Goal: Information Seeking & Learning: Find specific fact

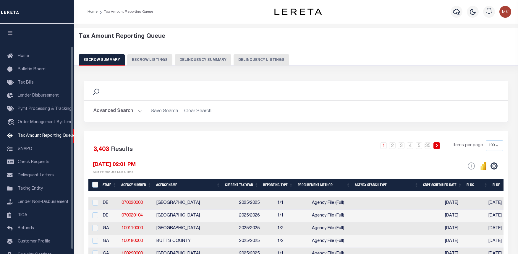
click at [214, 58] on button "Delinquency Summary" at bounding box center [203, 59] width 57 height 11
click at [261, 60] on button "Delinquency Listings" at bounding box center [262, 59] width 56 height 11
select select "100"
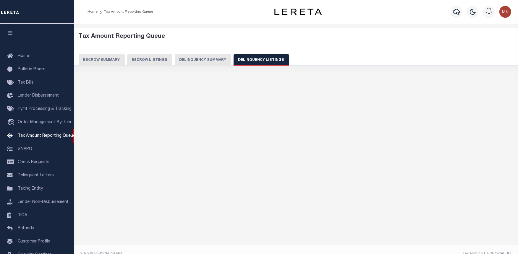
select select "100"
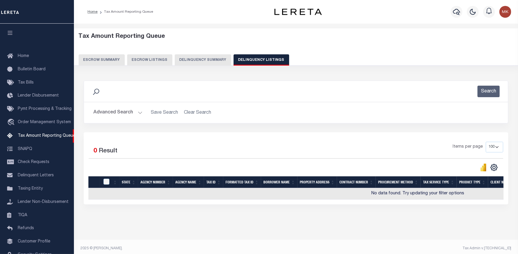
scroll to position [26, 0]
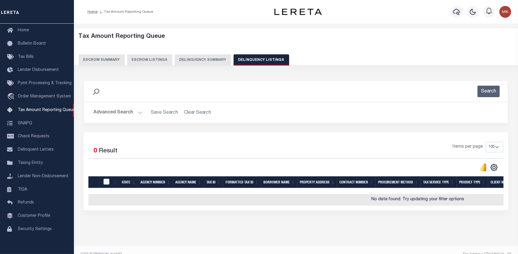
click at [139, 111] on button "Advanced Search" at bounding box center [118, 113] width 49 height 12
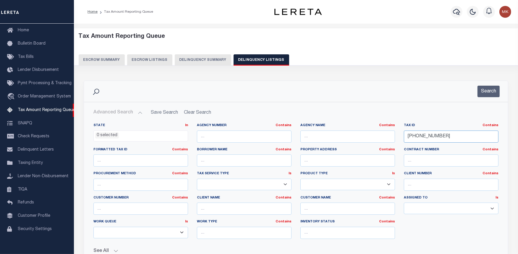
click at [421, 136] on input "159-04-78" at bounding box center [451, 137] width 95 height 12
paste input "5-80"
type input "159-05-80"
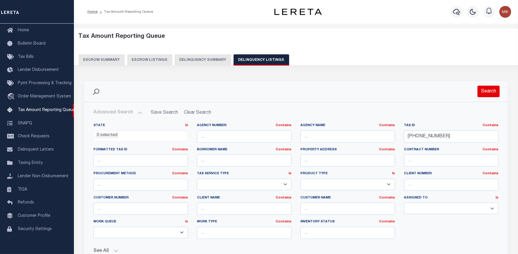
click at [486, 90] on button "Search" at bounding box center [489, 92] width 22 height 12
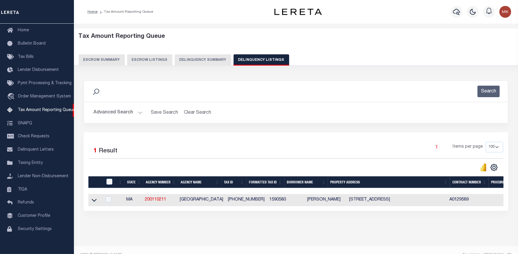
click at [451, 211] on div "Selected 1 Result 1 Items per page 10 25 50 100 500" at bounding box center [296, 172] width 425 height 79
click at [448, 207] on div "State Agency Number Agency Name Tax ID Formatted Tax ID Borrower Name Property …" at bounding box center [295, 200] width 415 height 12
click at [347, 207] on td "50 LONGWOOD AVENUE UNIT 1114 BROOKLINE MA 02446" at bounding box center [397, 200] width 100 height 12
checkbox input "true"
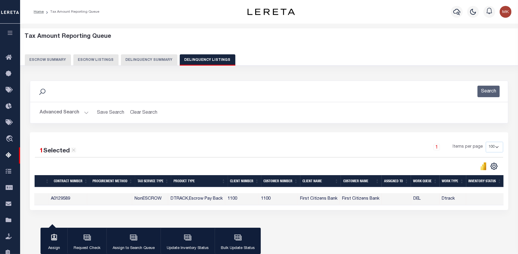
scroll to position [0, 0]
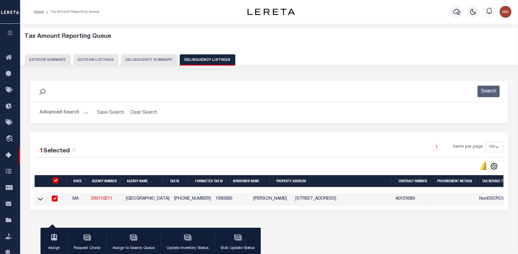
drag, startPoint x: 112, startPoint y: 178, endPoint x: 70, endPoint y: 179, distance: 41.4
click at [70, 179] on tr "State Agency Number Agency Name Tax ID Formatted Tax ID Borrower Name Property …" at bounding box center [442, 181] width 815 height 12
click at [57, 180] on input "checkbox" at bounding box center [56, 181] width 6 height 6
checkbox input "false"
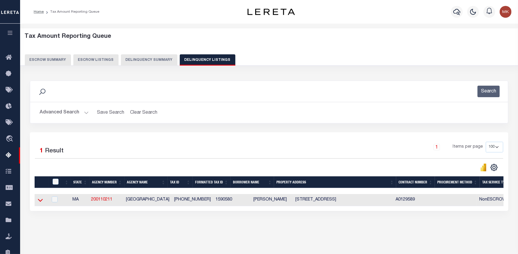
click at [39, 202] on icon at bounding box center [40, 200] width 5 height 6
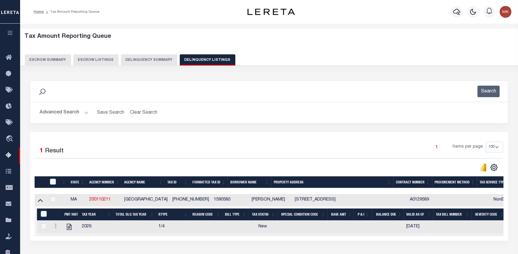
scroll to position [59, 0]
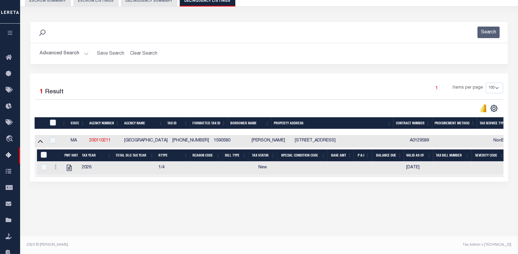
click at [352, 182] on div "1 Selected 1 Result 1 Items per page 10 25 50 100 500" at bounding box center [269, 127] width 479 height 109
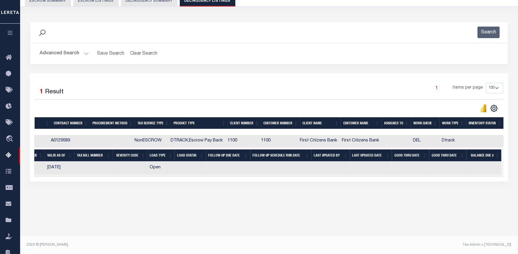
scroll to position [0, 0]
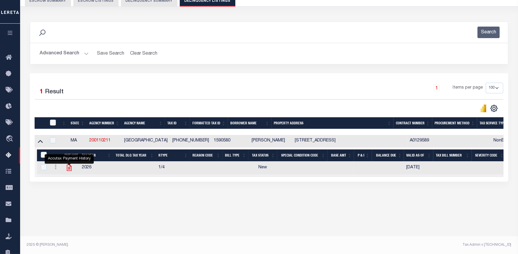
click at [67, 168] on icon "" at bounding box center [69, 168] width 5 height 6
checkbox input "true"
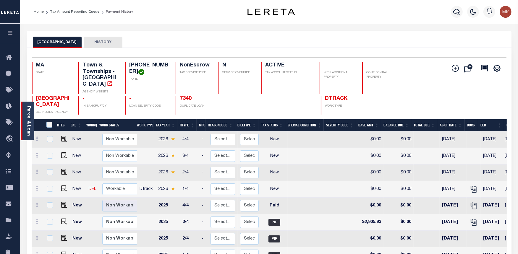
click at [30, 117] on link "Parcel & Loan" at bounding box center [28, 121] width 4 height 30
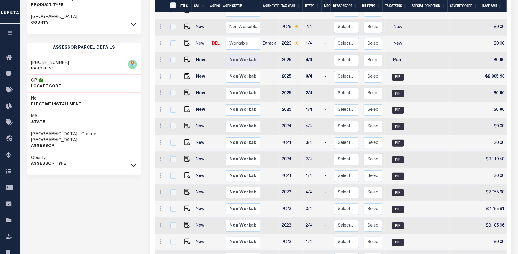
scroll to position [131, 0]
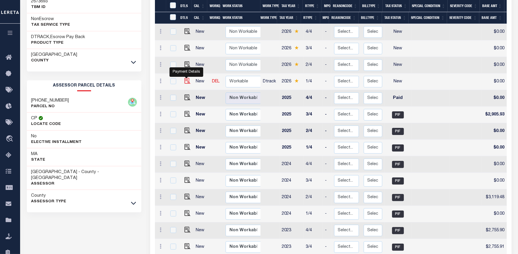
click at [185, 78] on img "" at bounding box center [188, 81] width 6 height 6
checkbox input "true"
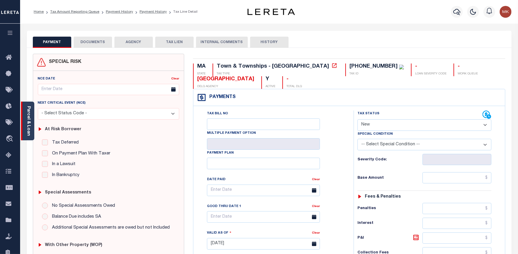
click at [27, 121] on link "Parcel & Loan" at bounding box center [28, 121] width 4 height 30
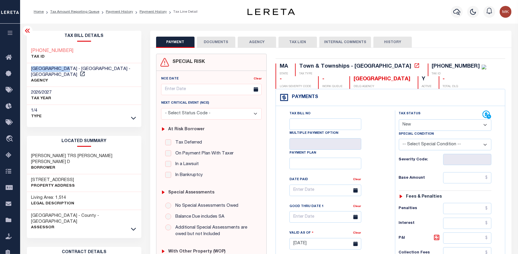
drag, startPoint x: 71, startPoint y: 68, endPoint x: 28, endPoint y: 69, distance: 43.5
click at [28, 69] on div "BROOKLINE TOWN - Town & Townships - MA AGENCY" at bounding box center [84, 75] width 115 height 24
copy span "[GEOGRAPHIC_DATA]"
click at [483, 125] on select "- Select Status Code - Open Due/Unpaid Paid Incomplete No Tax Due Internal Refu…" at bounding box center [445, 126] width 93 height 12
select select "PYD"
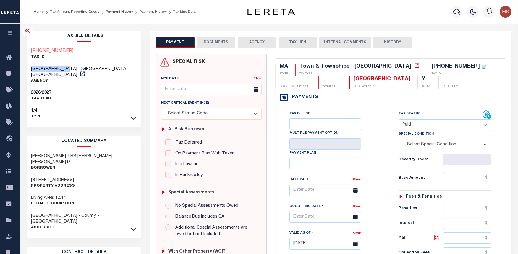
click at [399, 120] on select "- Select Status Code - Open Due/Unpaid Paid Incomplete No Tax Due Internal Refu…" at bounding box center [445, 126] width 93 height 12
type input "[DATE]"
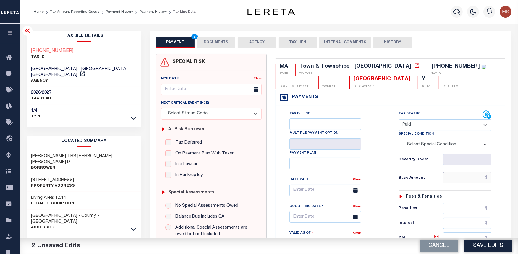
click at [458, 177] on input "text" at bounding box center [468, 178] width 49 height 11
type input "$0.00"
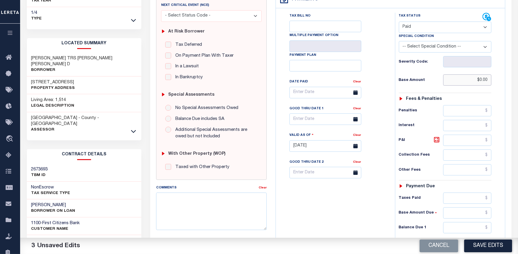
scroll to position [99, 0]
click at [456, 227] on input "text" at bounding box center [468, 227] width 49 height 11
type input "$0.00"
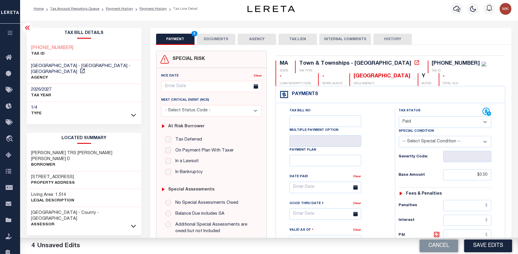
scroll to position [0, 0]
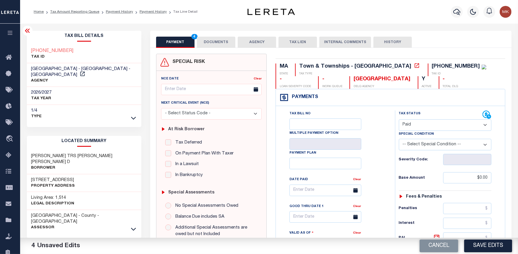
click at [220, 43] on button "DOCUMENTS" at bounding box center [216, 42] width 38 height 11
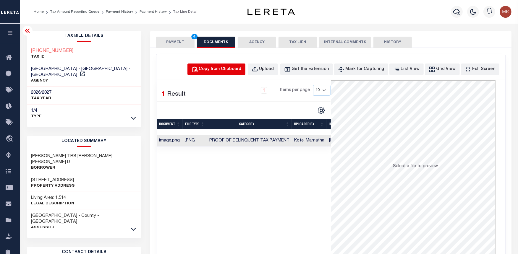
click at [224, 71] on div "Copy from Clipboard" at bounding box center [220, 69] width 43 height 7
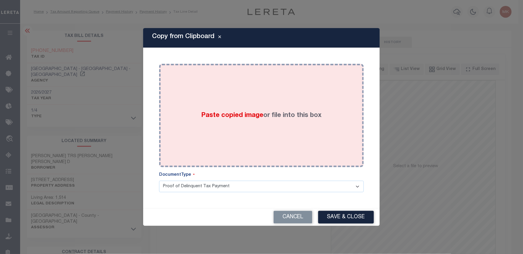
click at [238, 107] on div "Paste copied image or file into this box" at bounding box center [262, 115] width 196 height 95
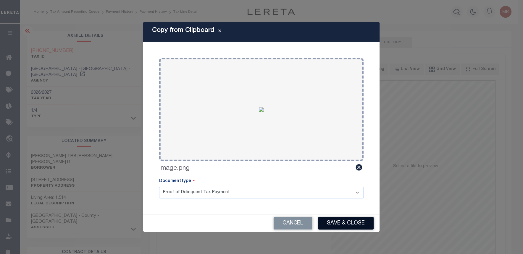
click at [346, 223] on button "Save & Close" at bounding box center [346, 223] width 56 height 13
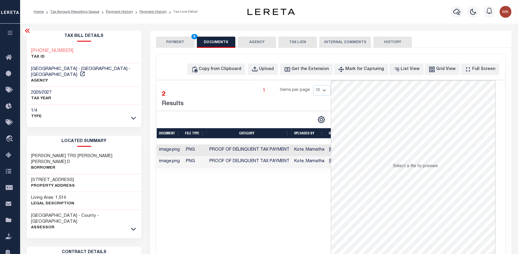
click at [169, 44] on button "PAYMENT 4" at bounding box center [175, 42] width 38 height 11
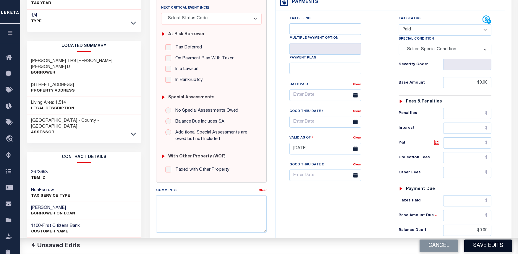
scroll to position [99, 0]
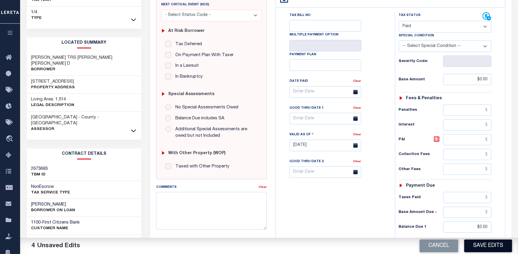
click at [485, 246] on button "Save Edits" at bounding box center [489, 246] width 48 height 13
checkbox input "false"
type input "$0"
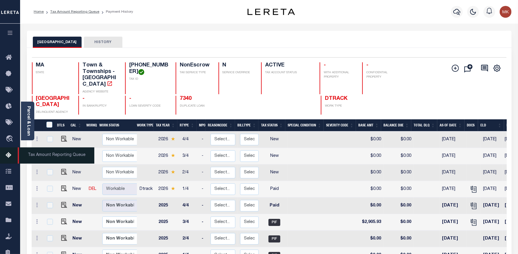
click at [8, 153] on icon at bounding box center [10, 155] width 9 height 7
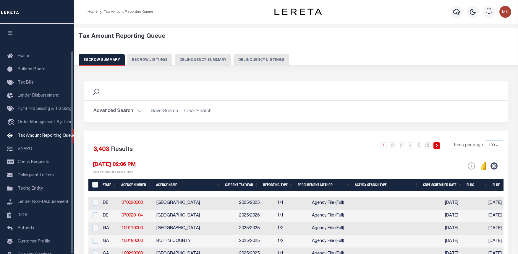
select select "100"
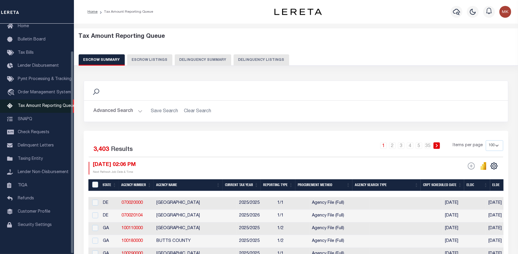
click at [18, 106] on span "Tax Amount Reporting Queue" at bounding box center [47, 106] width 58 height 4
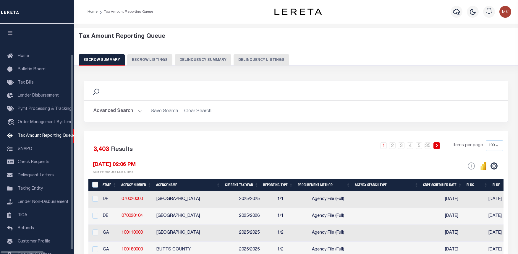
click at [247, 58] on button "Delinquency Listings" at bounding box center [262, 59] width 56 height 11
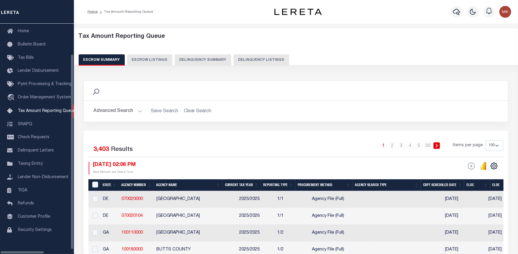
select select "100"
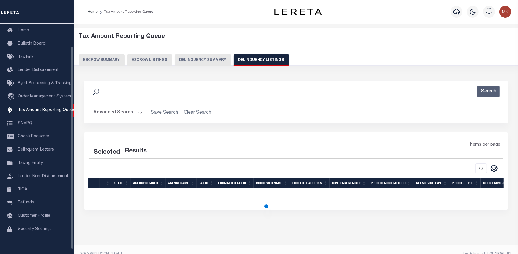
select select "100"
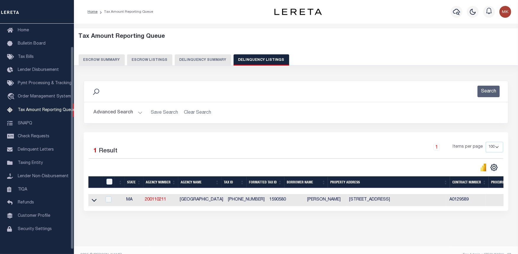
scroll to position [26, 0]
click at [109, 184] on input "checkbox" at bounding box center [110, 182] width 6 height 6
checkbox input "true"
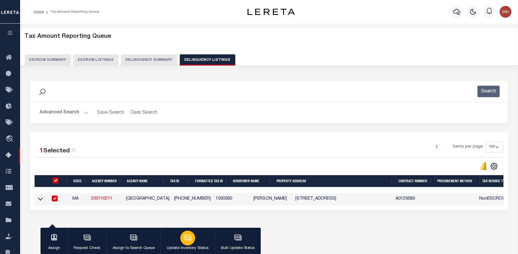
click at [184, 236] on icon "button" at bounding box center [188, 238] width 8 height 8
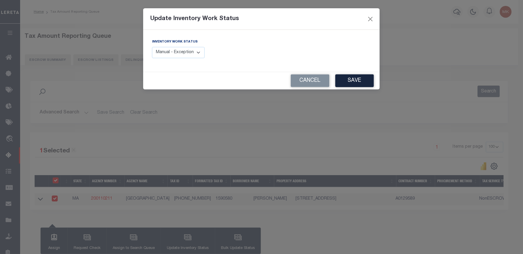
click at [194, 54] on select "Manual - Exception Pended - Awaiting Search Late Add Exception Completed" at bounding box center [178, 53] width 53 height 12
select select "4"
click at [152, 47] on select "Manual - Exception Pended - Awaiting Search Late Add Exception Completed" at bounding box center [178, 53] width 53 height 12
click at [348, 81] on button "Save" at bounding box center [355, 81] width 38 height 13
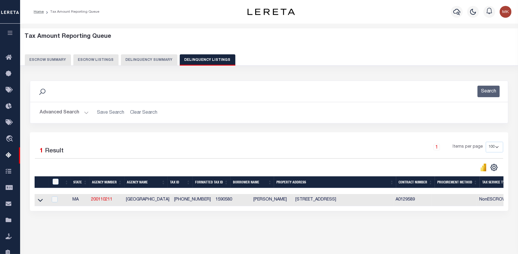
scroll to position [0, 345]
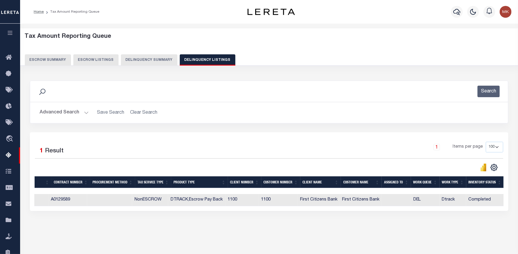
click at [84, 113] on button "Advanced Search" at bounding box center [64, 113] width 49 height 12
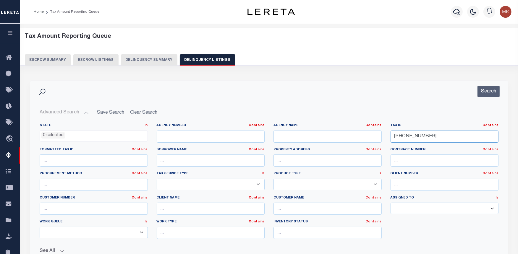
click at [407, 138] on input "159-05-80" at bounding box center [445, 137] width 108 height 12
paste input "12-01"
type input "159-12-01"
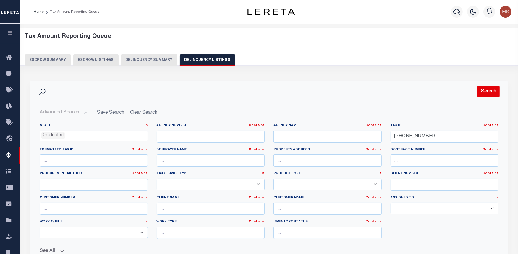
click at [491, 92] on button "Search" at bounding box center [489, 92] width 22 height 12
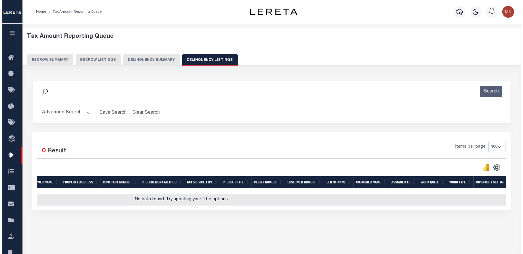
scroll to position [0, 0]
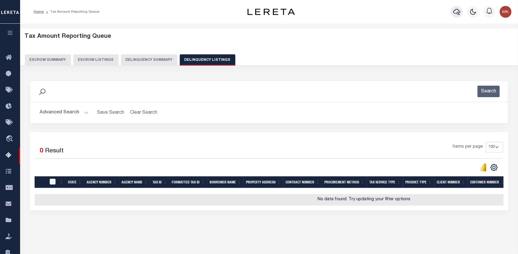
click at [457, 9] on icon "button" at bounding box center [457, 12] width 7 height 6
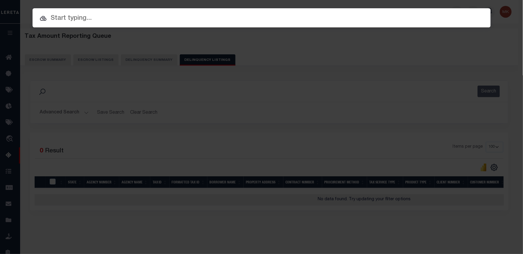
click at [126, 11] on div at bounding box center [262, 17] width 458 height 19
click at [72, 19] on input "text" at bounding box center [262, 18] width 458 height 10
paste input "159-12-01"
type input "159-12-01"
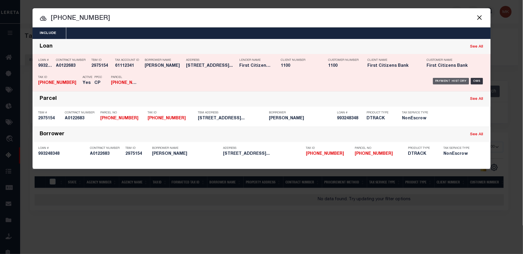
click at [446, 81] on div "Payment History" at bounding box center [451, 81] width 36 height 7
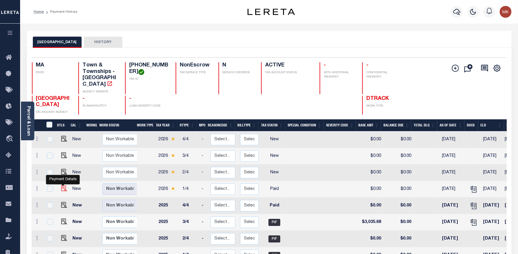
click at [63, 186] on img "" at bounding box center [64, 189] width 6 height 6
checkbox input "true"
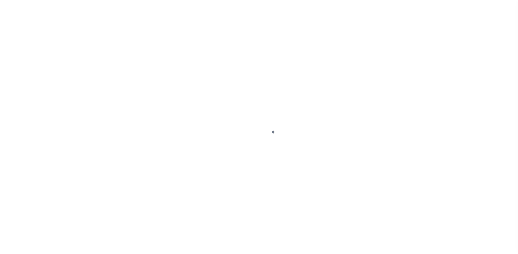
select select "PYD"
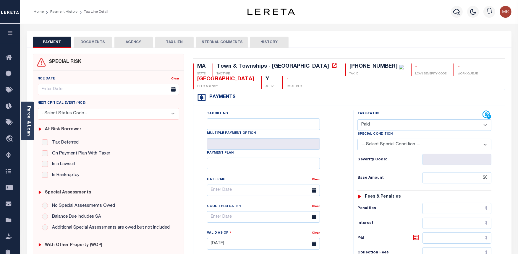
click at [87, 40] on button "DOCUMENTS" at bounding box center [93, 42] width 38 height 11
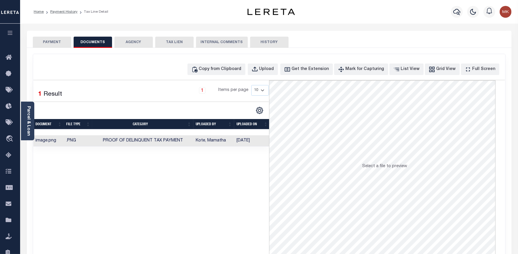
click at [59, 43] on button "PAYMENT" at bounding box center [52, 42] width 38 height 11
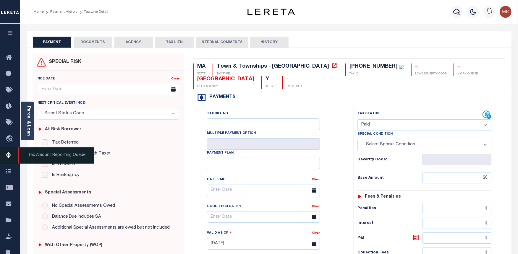
click at [10, 153] on icon at bounding box center [10, 155] width 9 height 7
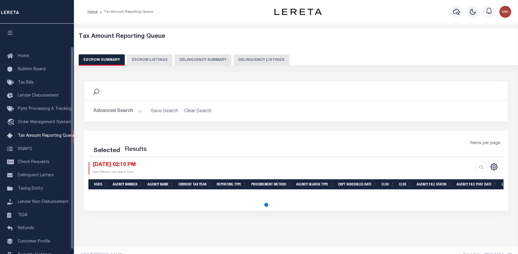
click at [253, 54] on button "Delinquency Listings" at bounding box center [262, 59] width 56 height 11
click at [253, 64] on button "Delinquency Listings" at bounding box center [262, 59] width 56 height 11
click at [254, 58] on button "Delinquency Listings" at bounding box center [262, 59] width 56 height 11
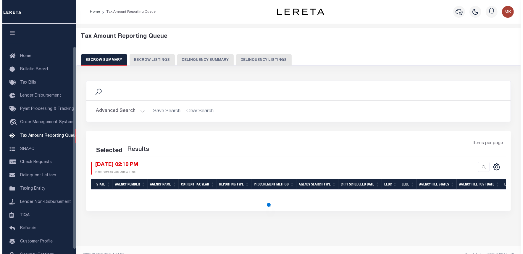
scroll to position [31, 0]
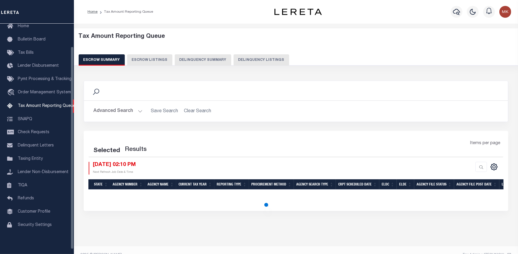
select select "100"
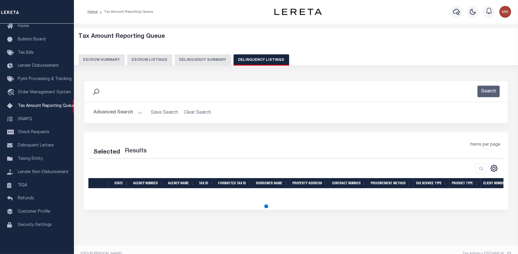
click at [139, 114] on button "Advanced Search" at bounding box center [118, 113] width 49 height 12
select select "100"
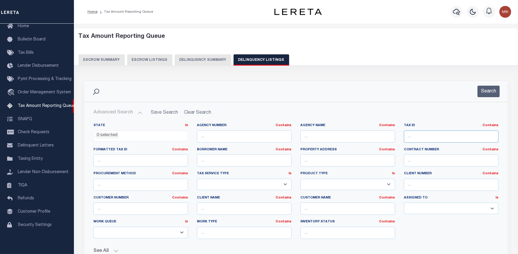
click at [421, 134] on input "text" at bounding box center [451, 137] width 95 height 12
paste input "[PHONE_NUMBER]"
type input "[PHONE_NUMBER]"
click at [489, 96] on button "Search" at bounding box center [489, 92] width 22 height 12
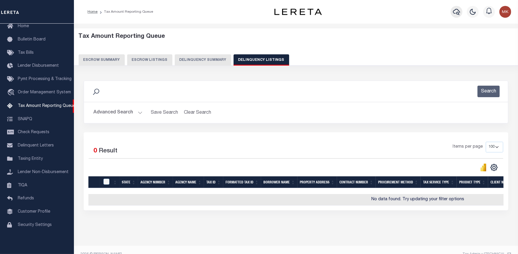
click at [454, 13] on icon "button" at bounding box center [456, 11] width 7 height 7
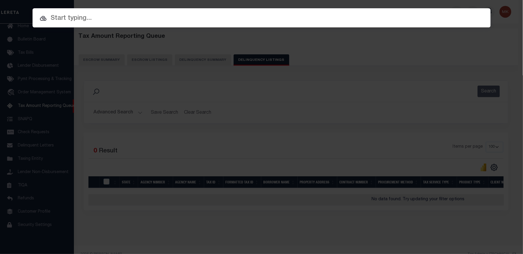
paste input "[PHONE_NUMBER]"
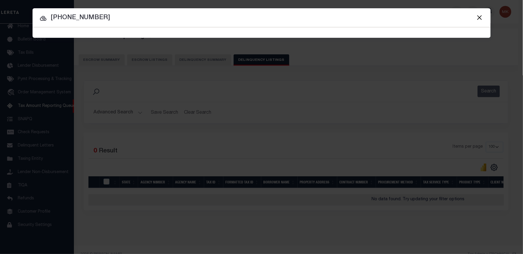
type input "[PHONE_NUMBER]"
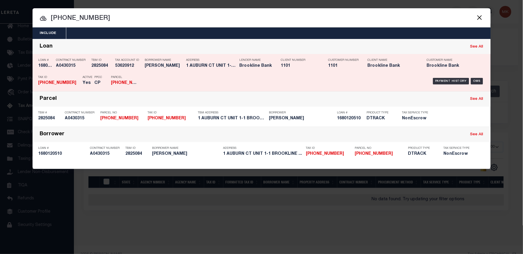
click at [449, 78] on div "Payment History OMS" at bounding box center [316, 81] width 338 height 17
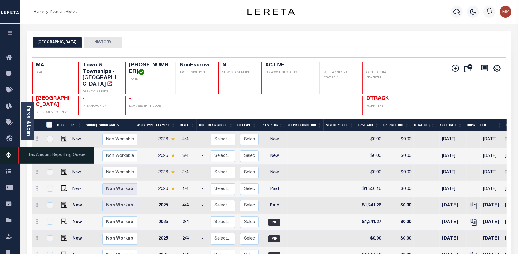
click at [9, 154] on icon at bounding box center [10, 155] width 9 height 7
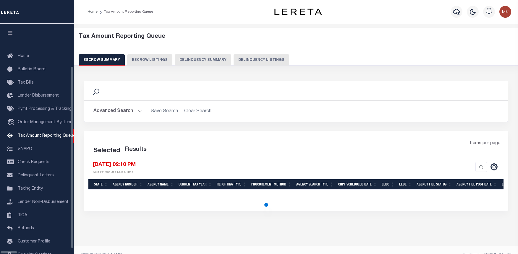
click at [236, 57] on button "Delinquency Listings" at bounding box center [262, 59] width 56 height 11
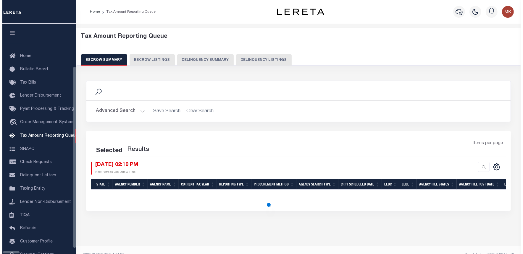
scroll to position [26, 0]
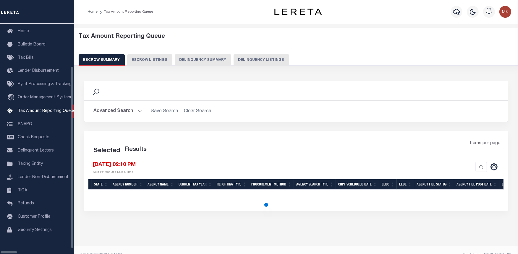
select select "100"
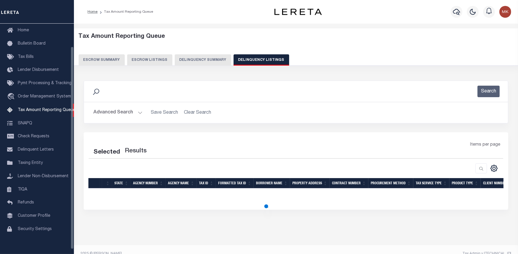
select select "100"
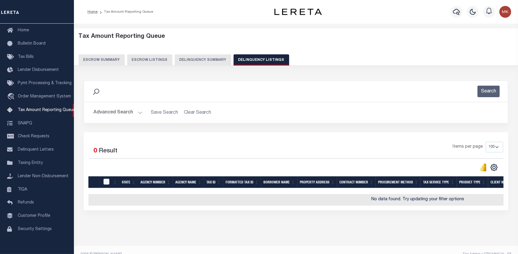
drag, startPoint x: 138, startPoint y: 111, endPoint x: 143, endPoint y: 113, distance: 5.7
click at [138, 111] on button "Advanced Search" at bounding box center [118, 113] width 49 height 12
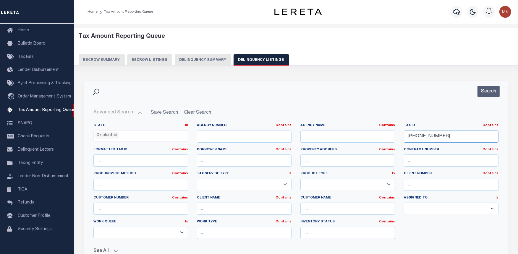
click at [420, 135] on input "170-14-01" at bounding box center [451, 137] width 95 height 12
paste input "1-54-22"
type input "171-54-22"
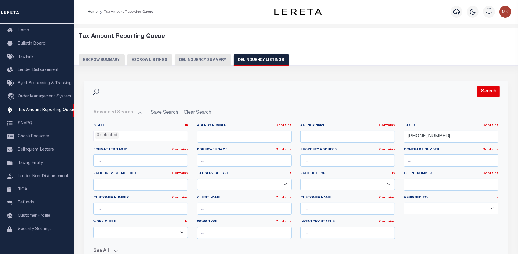
click at [484, 94] on button "Search" at bounding box center [489, 92] width 22 height 12
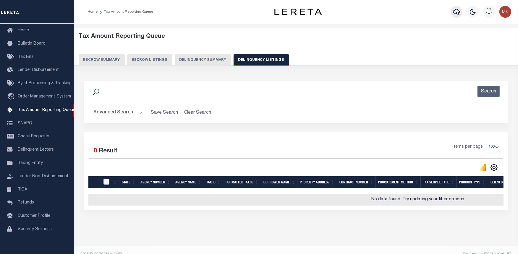
click at [453, 13] on icon "button" at bounding box center [456, 11] width 7 height 7
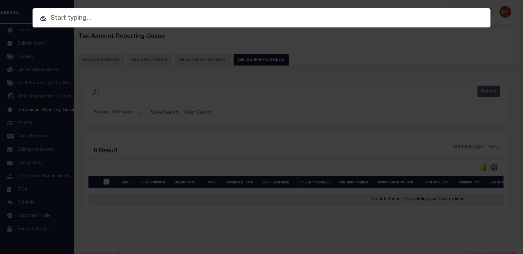
click at [68, 23] on input "text" at bounding box center [262, 18] width 458 height 10
paste input "171-54-22"
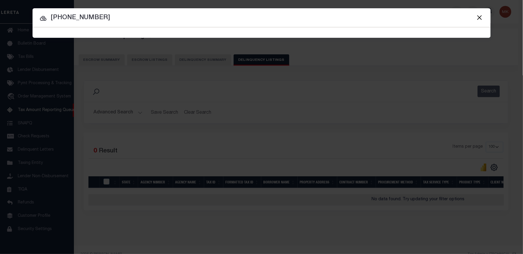
type input "171-54-22"
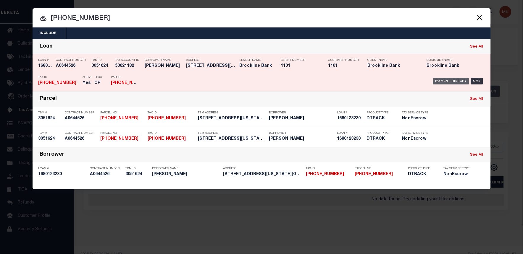
click at [448, 81] on div "Payment History" at bounding box center [451, 81] width 36 height 7
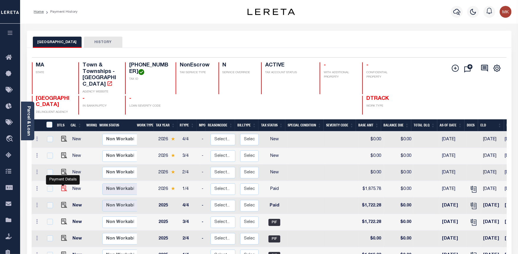
click at [61, 186] on img "" at bounding box center [64, 189] width 6 height 6
checkbox input "true"
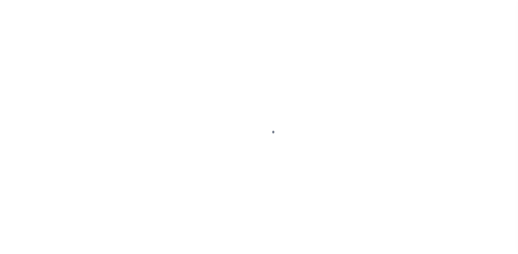
select select "PYD"
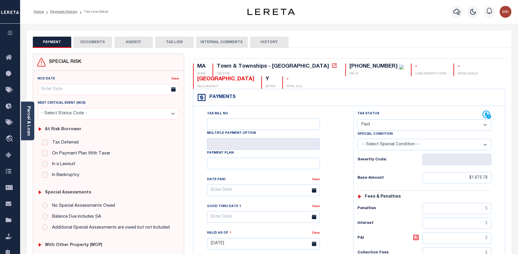
click at [90, 45] on button "DOCUMENTS" at bounding box center [93, 42] width 38 height 11
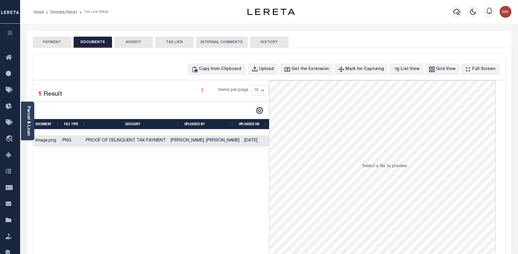
drag, startPoint x: 51, startPoint y: 38, endPoint x: 57, endPoint y: 33, distance: 8.4
click at [50, 39] on button "PAYMENT" at bounding box center [52, 42] width 38 height 11
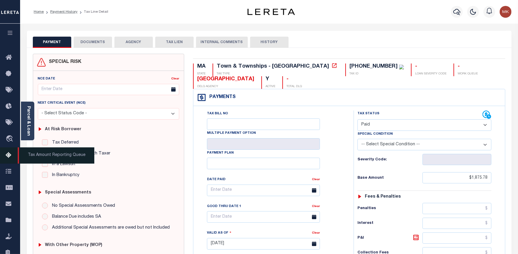
click at [10, 152] on icon at bounding box center [10, 155] width 9 height 7
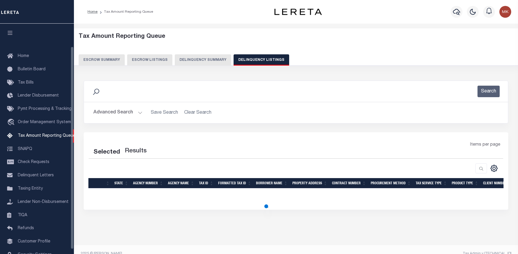
select select
select select "100"
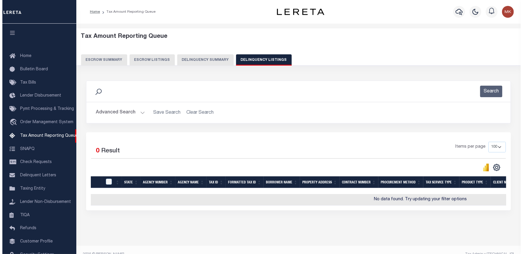
scroll to position [26, 0]
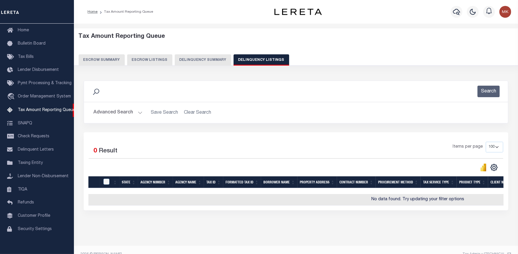
drag, startPoint x: 137, startPoint y: 109, endPoint x: 138, endPoint y: 118, distance: 8.4
click at [137, 110] on button "Advanced Search" at bounding box center [118, 113] width 49 height 12
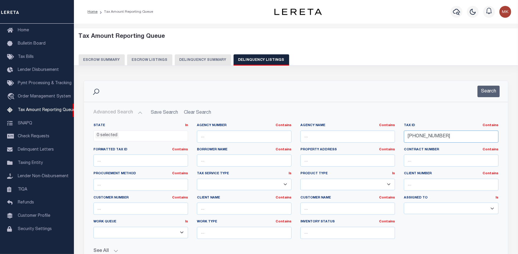
click at [418, 138] on input "171-54-22" at bounding box center [451, 137] width 95 height 12
paste input "4-03-06"
type input "[PHONE_NUMBER]"
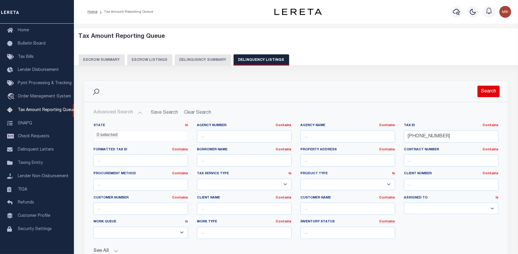
click at [489, 95] on button "Search" at bounding box center [489, 92] width 22 height 12
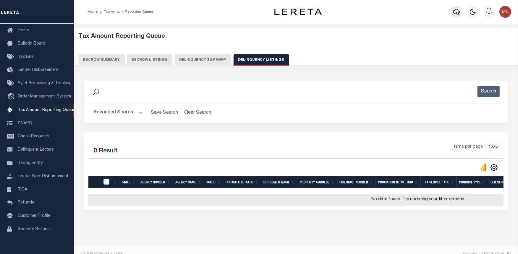
click at [460, 13] on icon "button" at bounding box center [456, 11] width 7 height 7
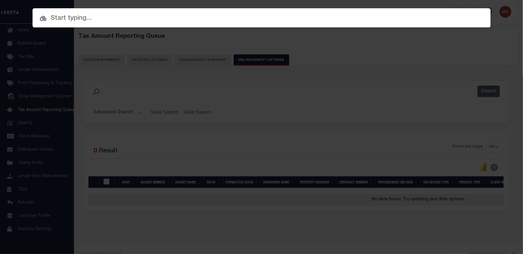
paste input "[PHONE_NUMBER]"
type input "[PHONE_NUMBER]"
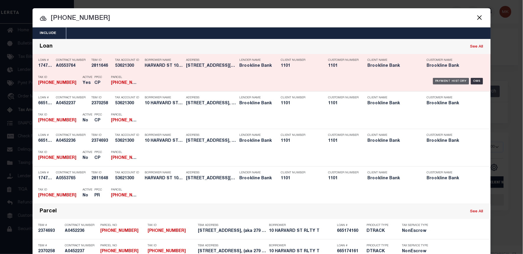
click at [448, 80] on div "Payment History" at bounding box center [451, 81] width 36 height 7
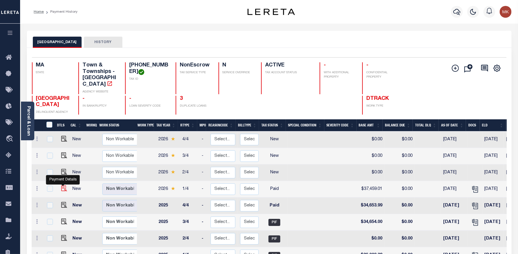
click at [63, 186] on img "" at bounding box center [64, 189] width 6 height 6
checkbox input "true"
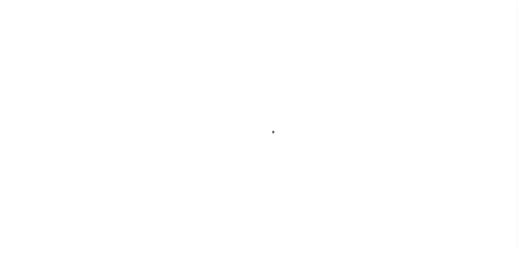
select select "PYD"
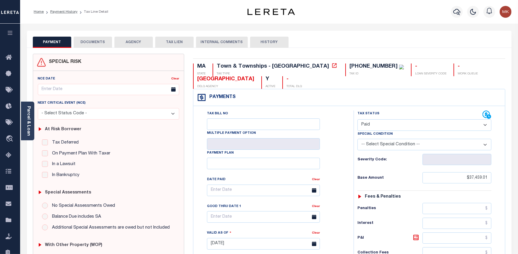
click at [101, 47] on button "DOCUMENTS" at bounding box center [93, 42] width 38 height 11
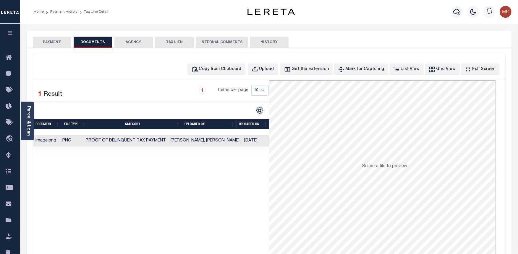
click at [44, 40] on button "PAYMENT" at bounding box center [52, 42] width 38 height 11
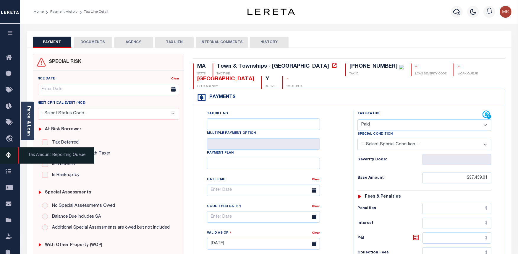
click at [8, 155] on icon at bounding box center [10, 155] width 9 height 7
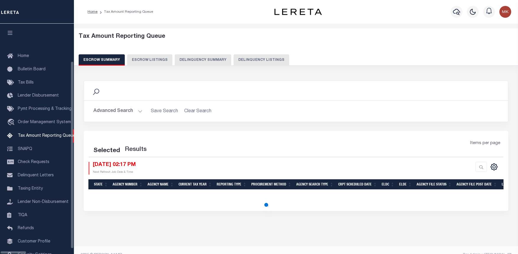
click at [247, 61] on button "Delinquency Listings" at bounding box center [262, 59] width 56 height 11
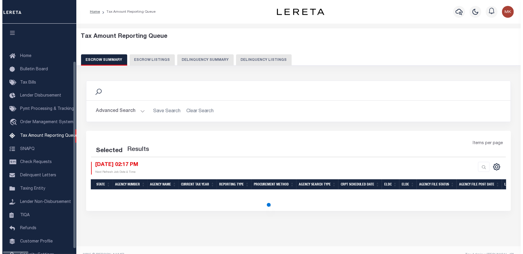
scroll to position [26, 0]
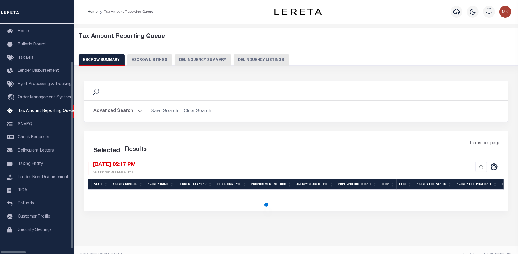
select select "100"
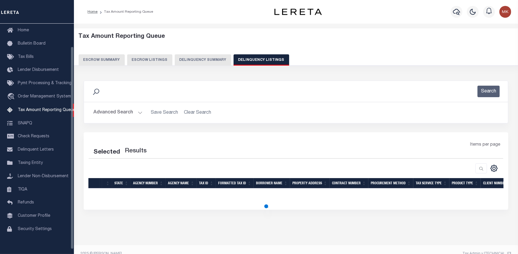
select select "100"
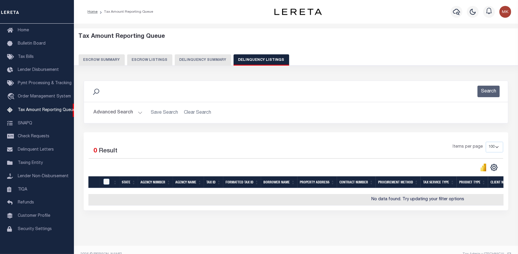
click at [138, 113] on button "Advanced Search" at bounding box center [118, 113] width 49 height 12
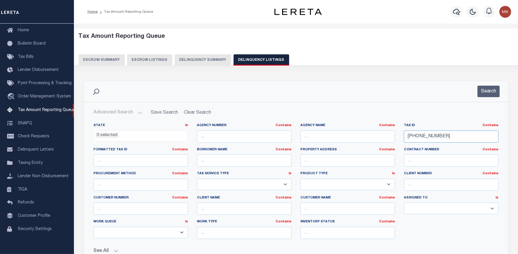
click at [417, 133] on input "174-03-06" at bounding box center [451, 137] width 95 height 12
paste input "6-25-00"
type input "[PHONE_NUMBER]"
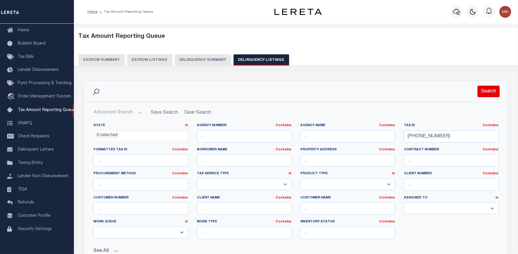
click at [485, 92] on button "Search" at bounding box center [489, 92] width 22 height 12
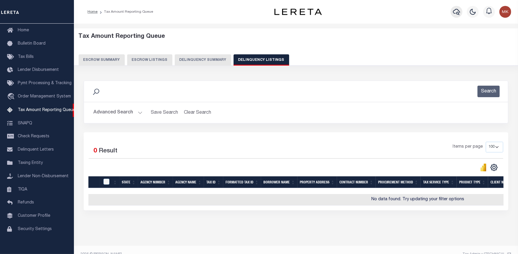
click at [458, 9] on icon "button" at bounding box center [456, 11] width 7 height 7
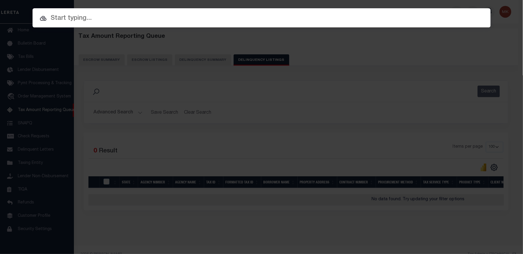
paste input "[PHONE_NUMBER]"
type input "[PHONE_NUMBER]"
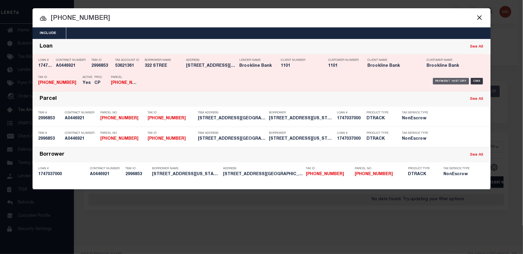
click at [444, 79] on div "Payment History" at bounding box center [451, 81] width 36 height 7
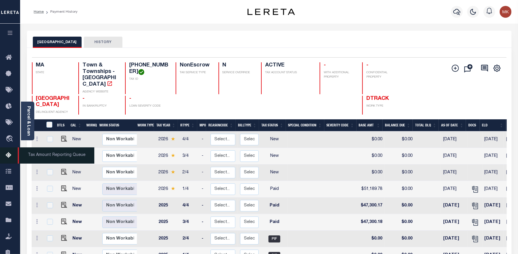
click at [6, 154] on icon at bounding box center [10, 155] width 9 height 7
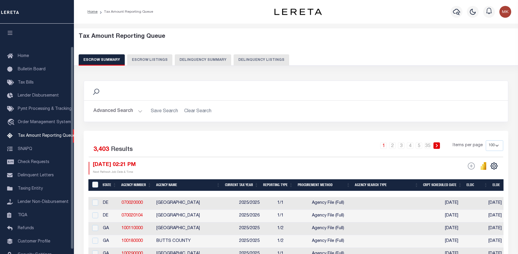
click at [219, 58] on button "Delinquency Summary" at bounding box center [203, 59] width 57 height 11
click at [260, 60] on button "Delinquency Listings" at bounding box center [262, 59] width 56 height 11
select select "100"
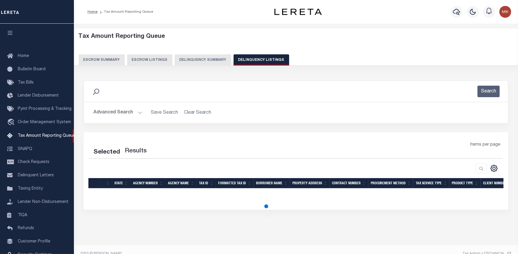
select select "100"
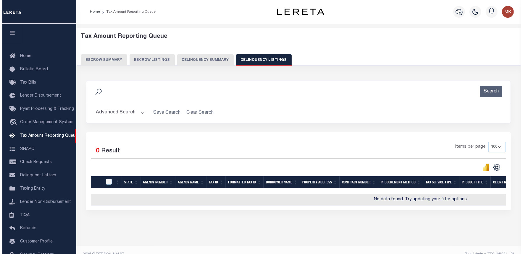
scroll to position [26, 0]
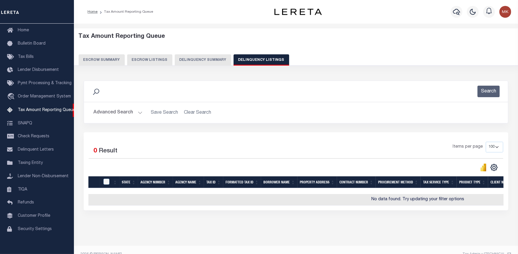
click at [139, 112] on button "Advanced Search" at bounding box center [118, 113] width 49 height 12
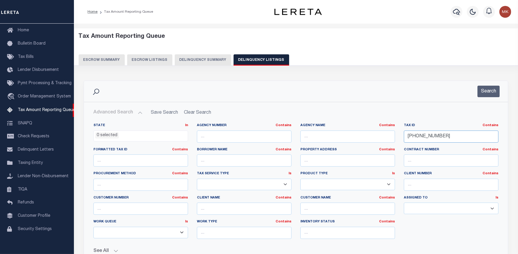
click at [418, 139] on input "[PHONE_NUMBER]" at bounding box center [451, 137] width 95 height 12
paste input "211-03"
type input "[PHONE_NUMBER]"
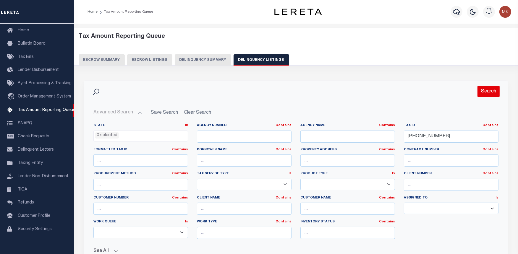
click at [491, 88] on button "Search" at bounding box center [489, 92] width 22 height 12
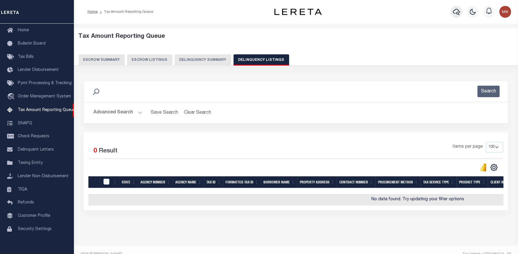
click at [453, 11] on button "button" at bounding box center [457, 12] width 12 height 12
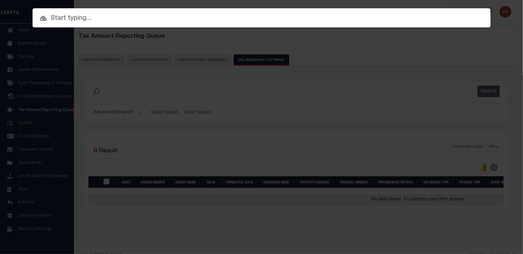
paste input "[PHONE_NUMBER]"
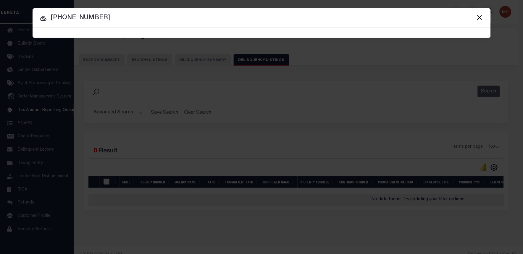
type input "[PHONE_NUMBER]"
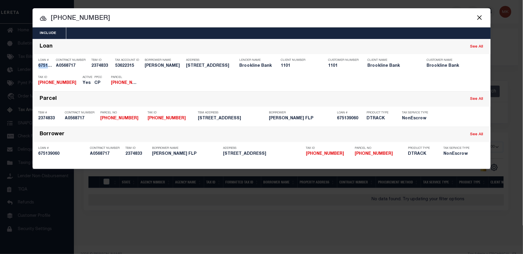
click at [482, 17] on button "Close" at bounding box center [480, 18] width 8 height 8
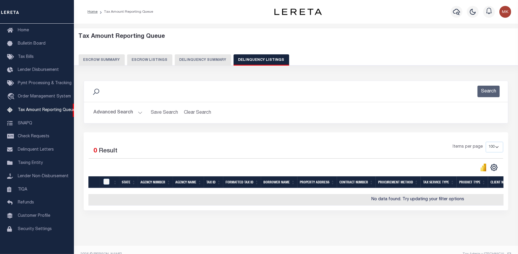
click at [136, 114] on button "Advanced Search" at bounding box center [118, 113] width 49 height 12
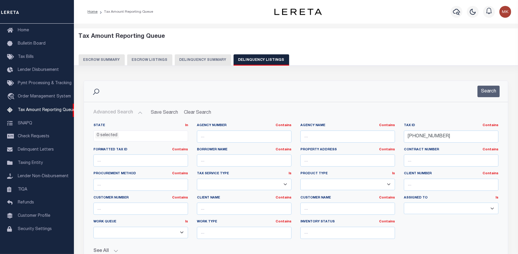
click at [403, 135] on div "Tax ID Contains Contains Is [PHONE_NUMBER]" at bounding box center [452, 135] width 104 height 24
click at [415, 137] on input "[PHONE_NUMBER]" at bounding box center [451, 137] width 95 height 12
paste input "19-08"
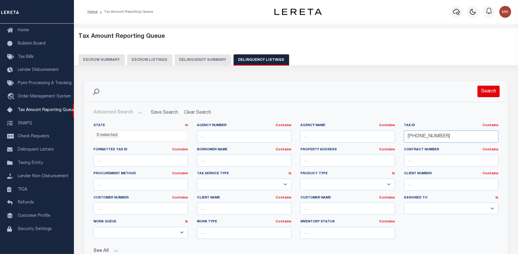
type input "[PHONE_NUMBER]"
click at [492, 95] on button "Search" at bounding box center [489, 92] width 22 height 12
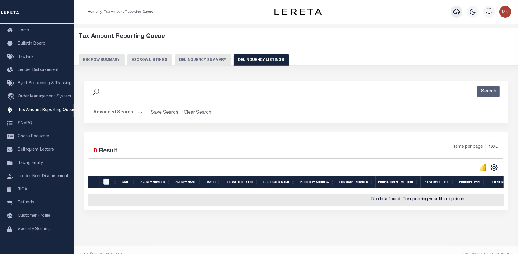
click at [457, 9] on icon "button" at bounding box center [456, 12] width 7 height 6
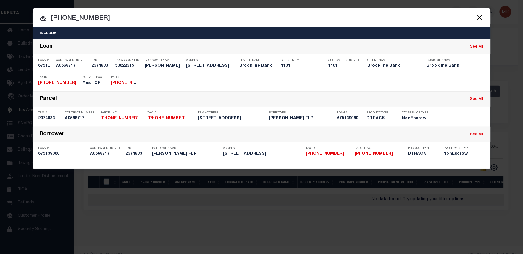
click at [61, 16] on input "[PHONE_NUMBER]" at bounding box center [262, 18] width 458 height 10
paste input "19-08"
click at [74, 18] on input "[PHONE_NUMBER]" at bounding box center [262, 18] width 458 height 10
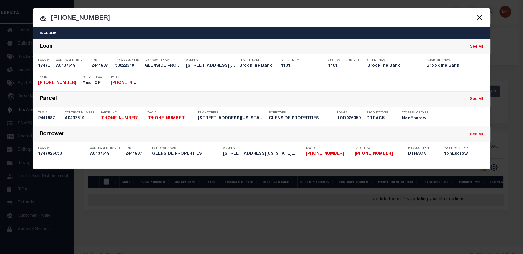
click at [74, 18] on input "[PHONE_NUMBER]" at bounding box center [262, 18] width 458 height 10
paste input "9"
click at [72, 19] on input "[PHONE_NUMBER]" at bounding box center [262, 18] width 458 height 10
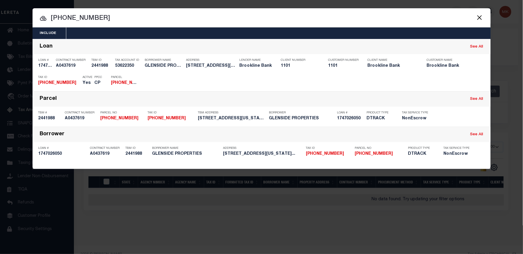
click at [72, 19] on input "[PHONE_NUMBER]" at bounding box center [262, 18] width 458 height 10
paste input "10"
click at [54, 21] on input "[PHONE_NUMBER]" at bounding box center [262, 18] width 458 height 10
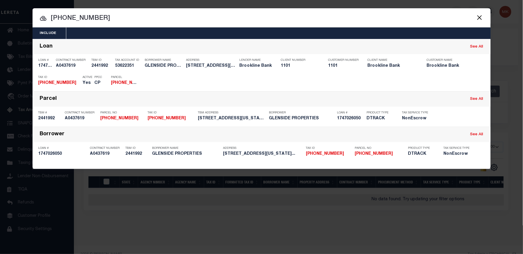
paste input "1"
click at [62, 17] on input "[PHONE_NUMBER]" at bounding box center [262, 18] width 458 height 10
paste input "2"
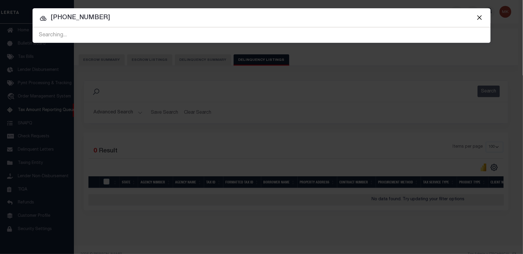
type input "[PHONE_NUMBER]"
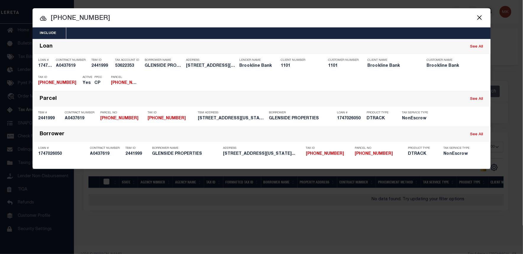
click at [479, 15] on button "Close" at bounding box center [480, 18] width 8 height 8
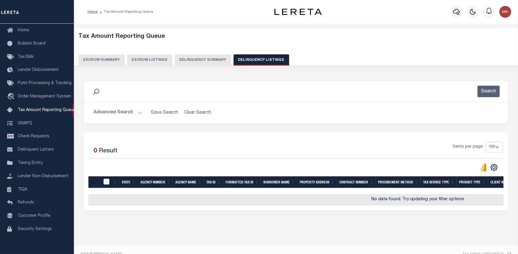
click at [140, 114] on button "Advanced Search" at bounding box center [118, 113] width 49 height 12
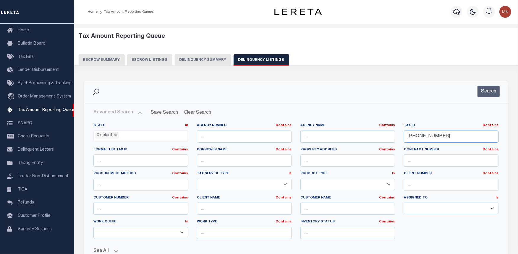
click at [421, 137] on input "[PHONE_NUMBER]" at bounding box center [451, 137] width 95 height 12
paste input "13"
type input "[PHONE_NUMBER]"
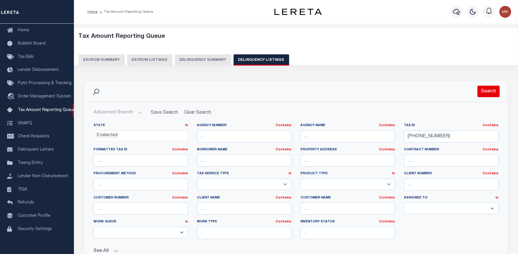
click at [488, 86] on button "Search" at bounding box center [489, 92] width 22 height 12
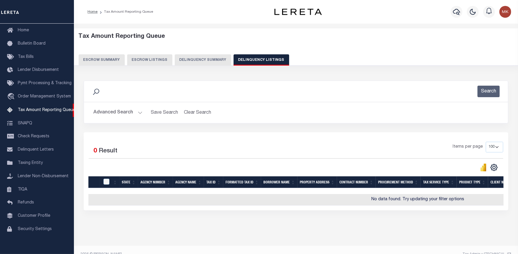
click at [452, 16] on div at bounding box center [457, 11] width 16 height 21
click at [453, 13] on icon "button" at bounding box center [456, 11] width 7 height 7
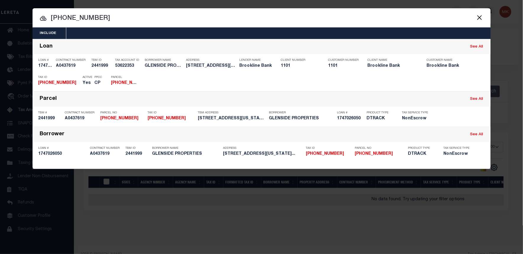
click at [80, 20] on input "[PHONE_NUMBER]" at bounding box center [262, 18] width 458 height 10
click at [79, 20] on input "[PHONE_NUMBER]" at bounding box center [262, 18] width 458 height 10
paste input "3"
click at [57, 22] on input "[PHONE_NUMBER]" at bounding box center [262, 18] width 458 height 10
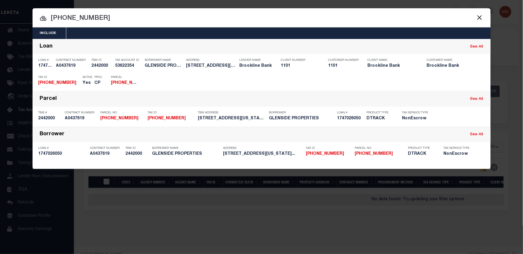
click at [57, 22] on input "[PHONE_NUMBER]" at bounding box center [262, 18] width 458 height 10
paste input "7"
click at [65, 16] on input "[PHONE_NUMBER]" at bounding box center [262, 18] width 458 height 10
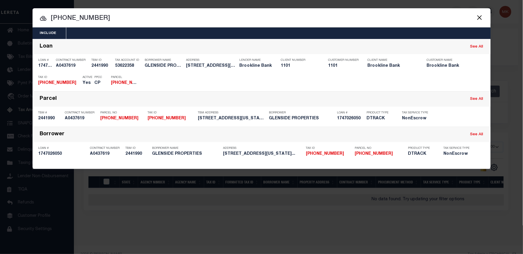
click at [65, 16] on input "[PHONE_NUMBER]" at bounding box center [262, 18] width 458 height 10
paste input "8"
click at [70, 19] on input "[PHONE_NUMBER]" at bounding box center [262, 18] width 458 height 10
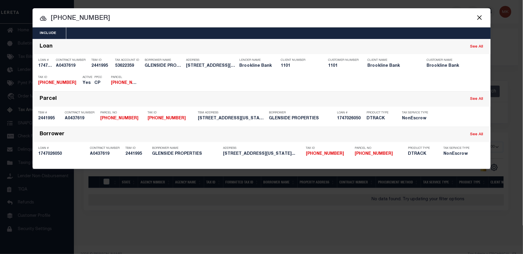
paste input "9"
click at [67, 20] on input "[PHONE_NUMBER]" at bounding box center [262, 18] width 458 height 10
paste input "21"
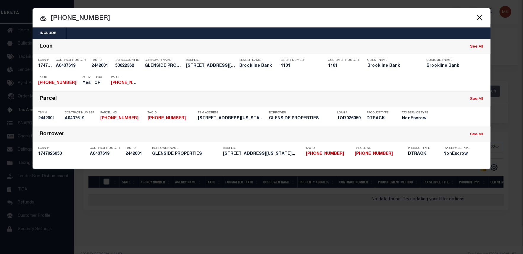
type input "[PHONE_NUMBER]"
